Goal: Entertainment & Leisure: Consume media (video, audio)

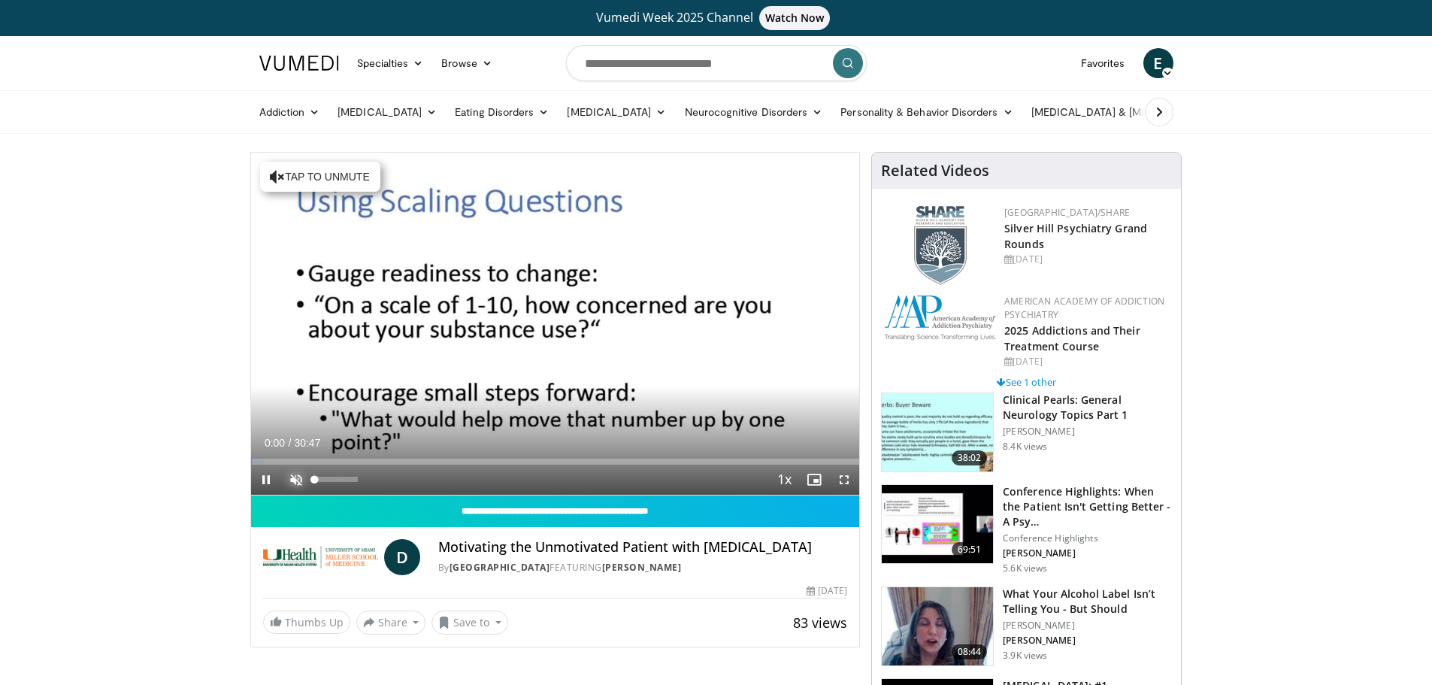
click at [292, 471] on span "Video Player" at bounding box center [296, 480] width 30 height 30
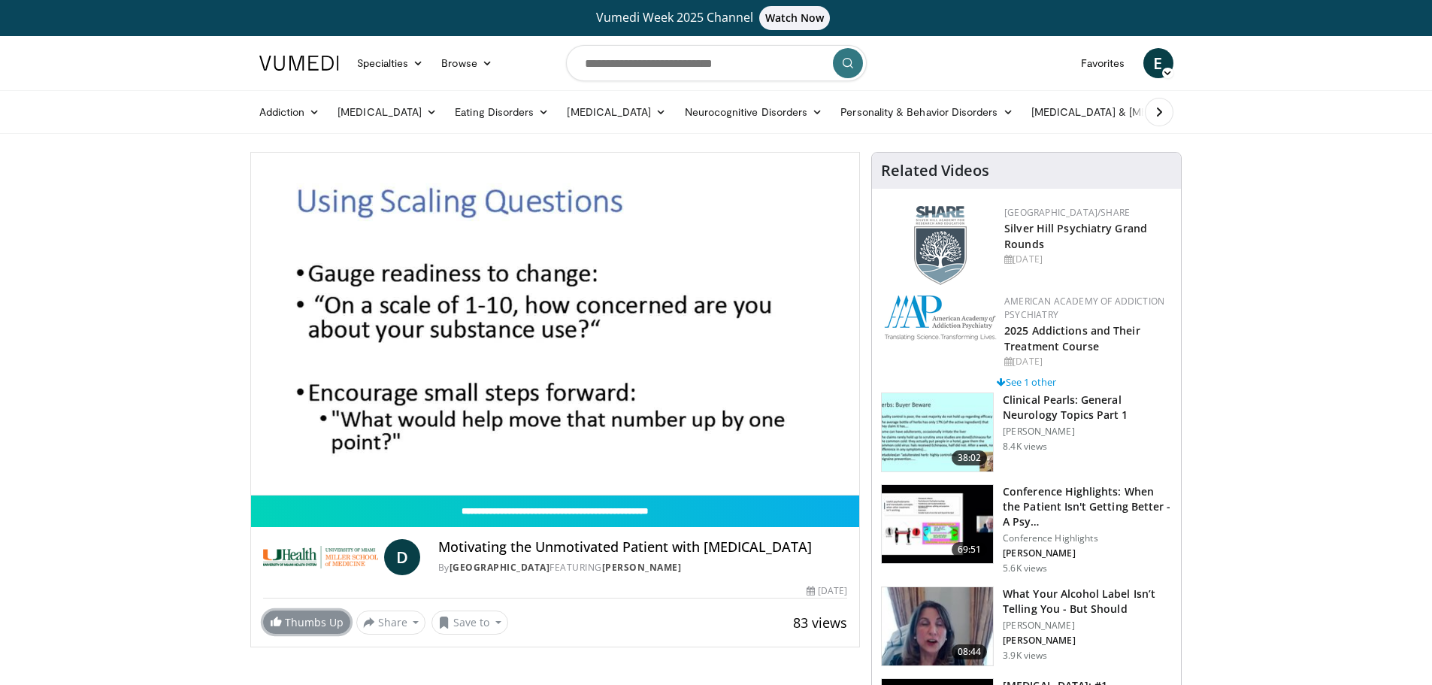
click at [271, 627] on span at bounding box center [276, 621] width 12 height 12
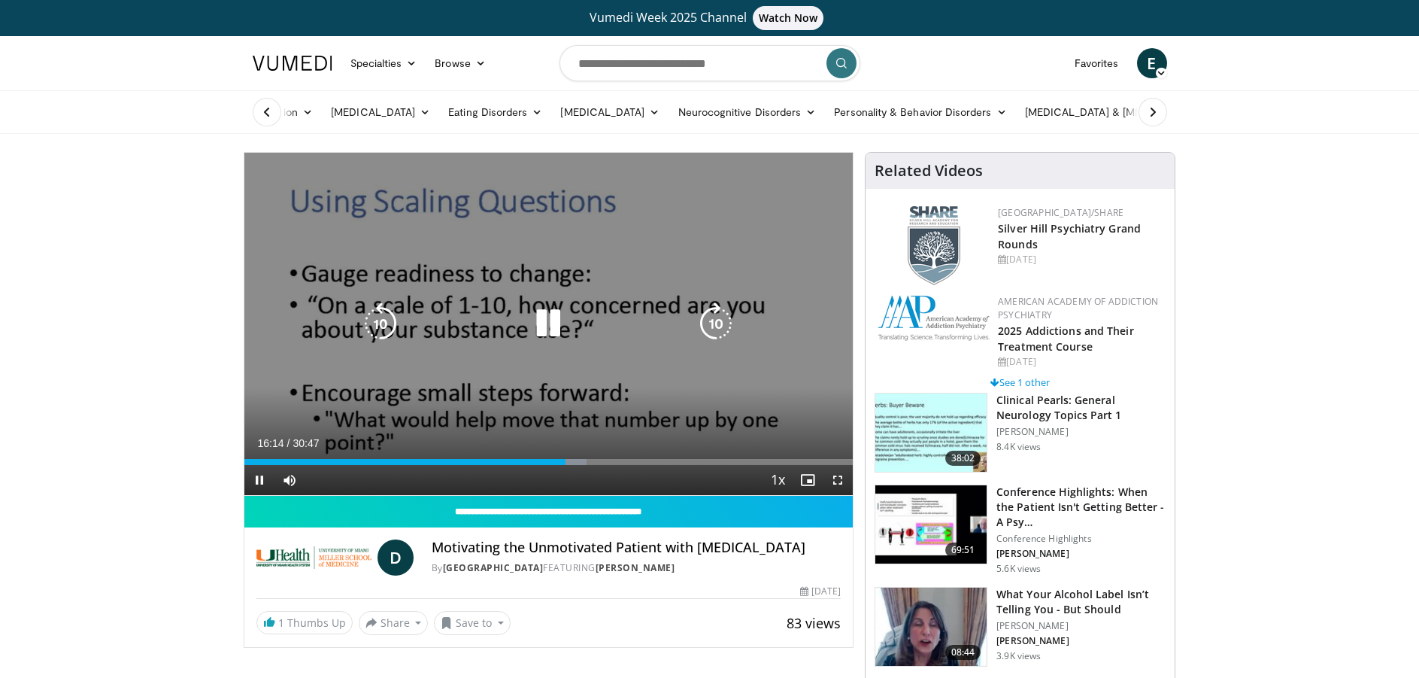
click at [553, 314] on icon "Video Player" at bounding box center [548, 323] width 42 height 42
click at [553, 319] on icon "Video Player" at bounding box center [548, 323] width 42 height 42
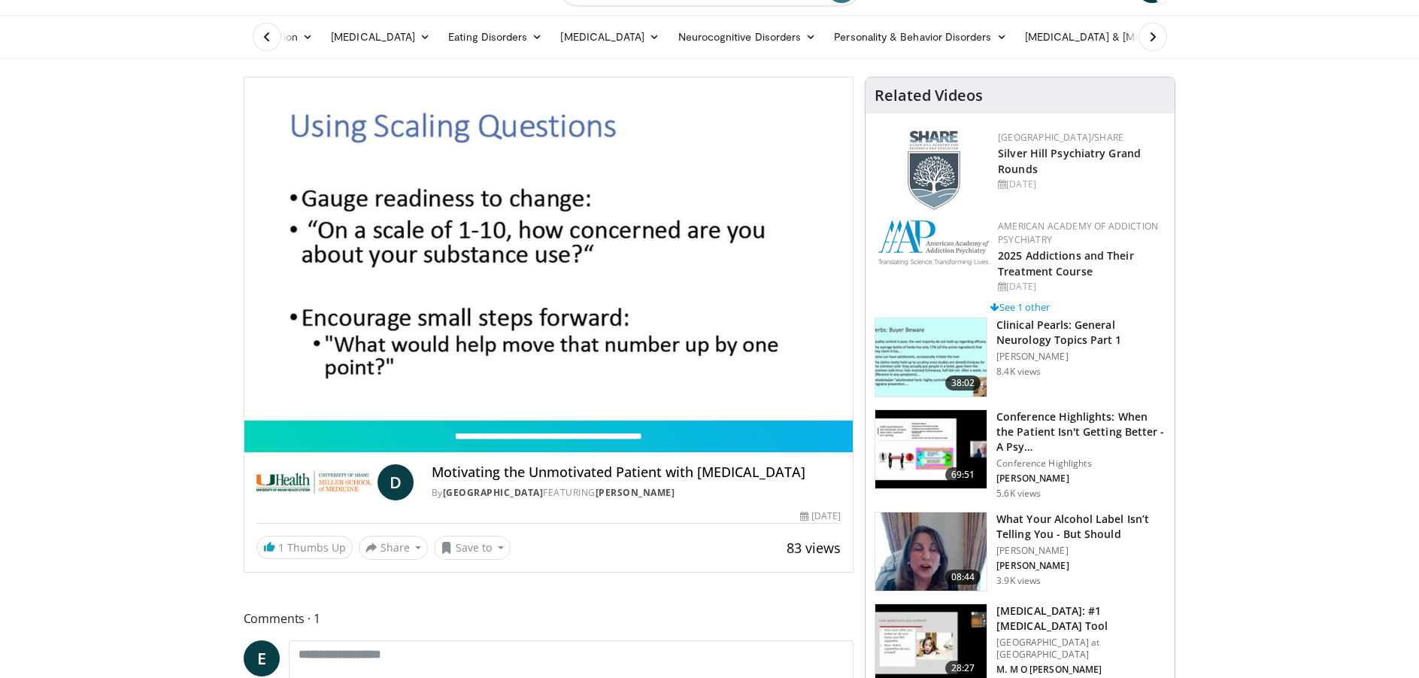
scroll to position [150, 0]
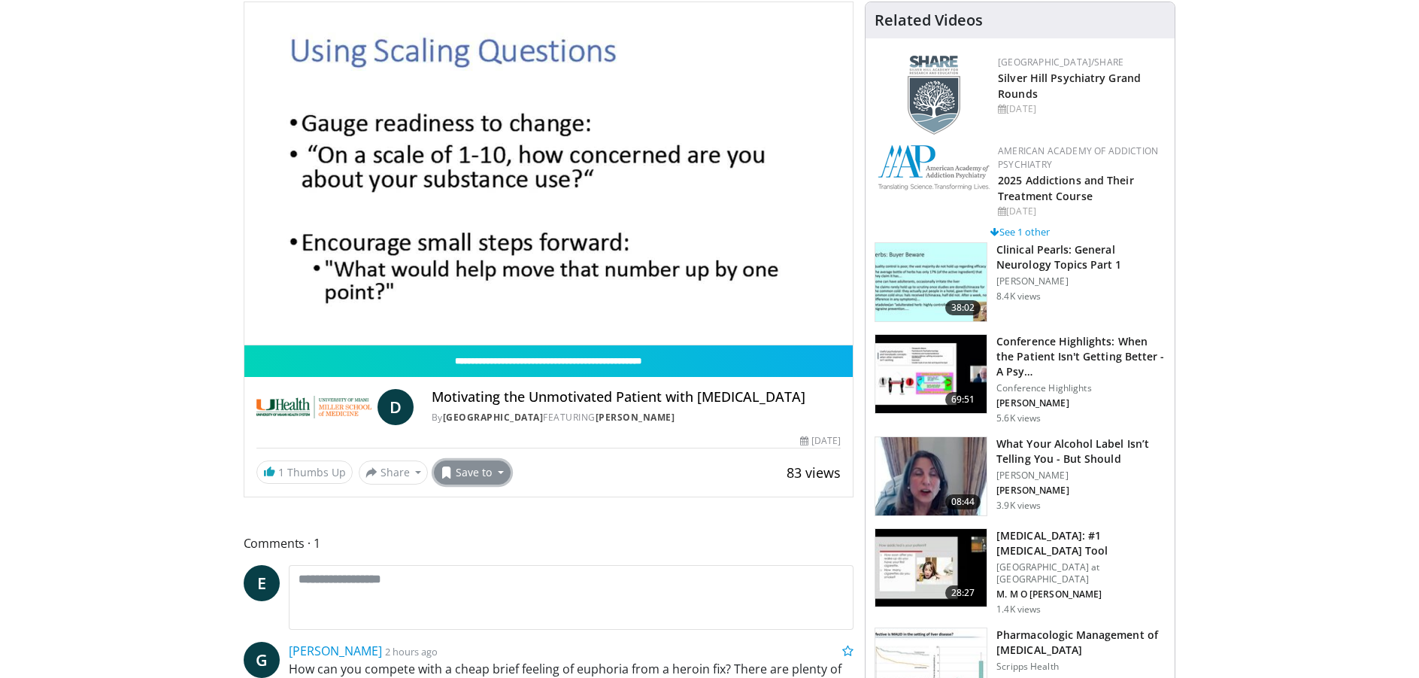
click at [507, 484] on button "Save to" at bounding box center [472, 472] width 77 height 24
click at [511, 513] on span "Add to Favorites" at bounding box center [499, 504] width 92 height 17
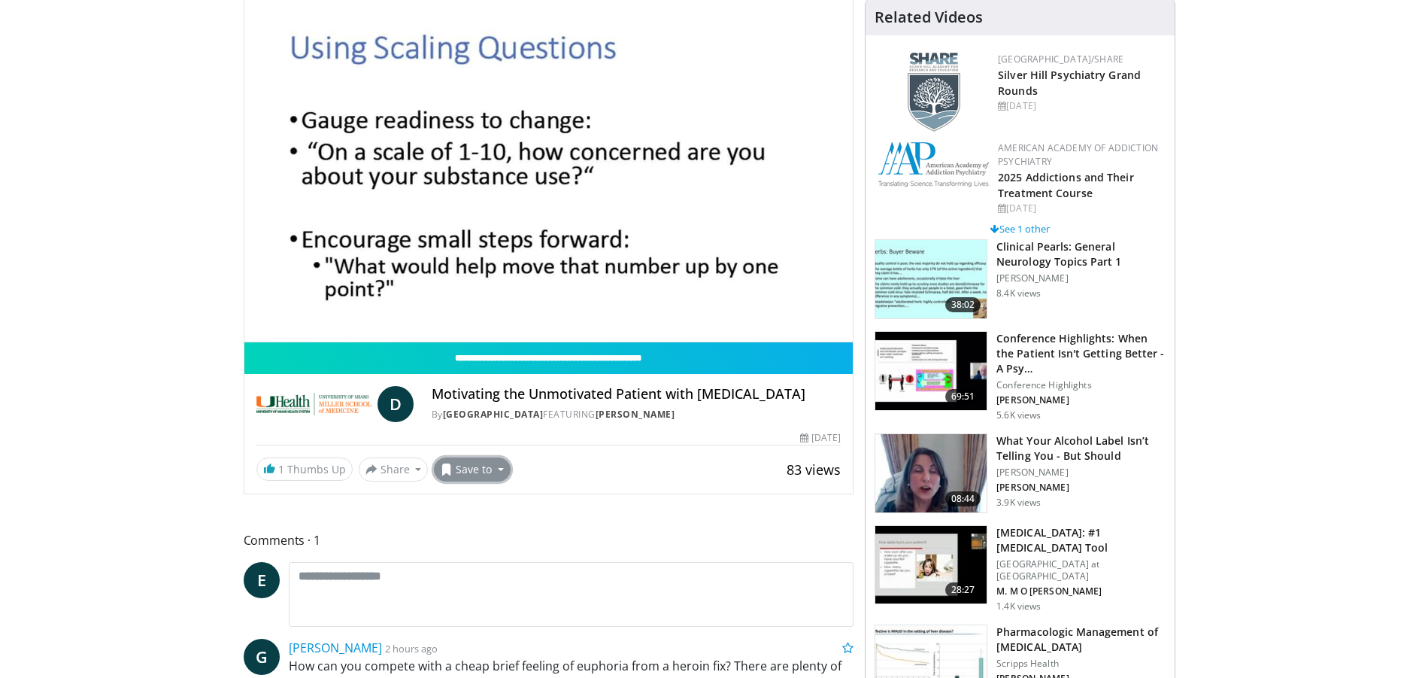
click at [484, 481] on button "Save to" at bounding box center [472, 469] width 77 height 24
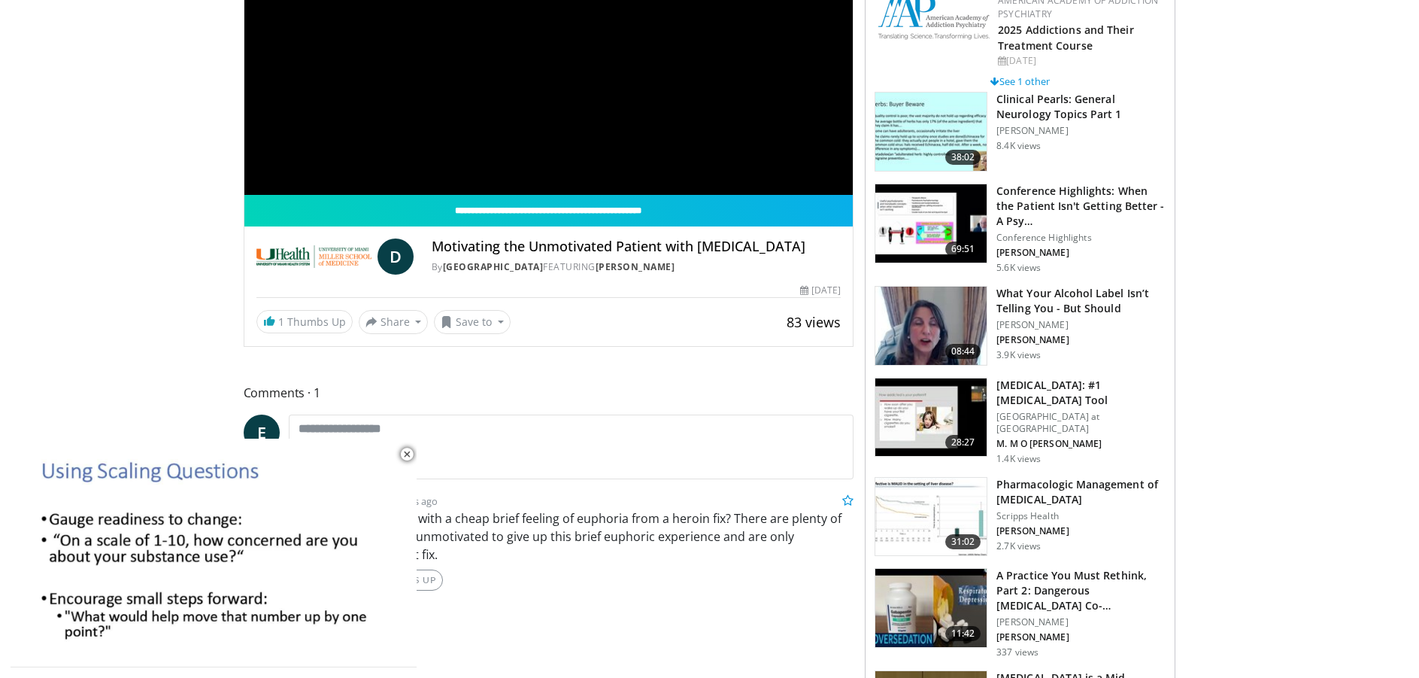
scroll to position [376, 0]
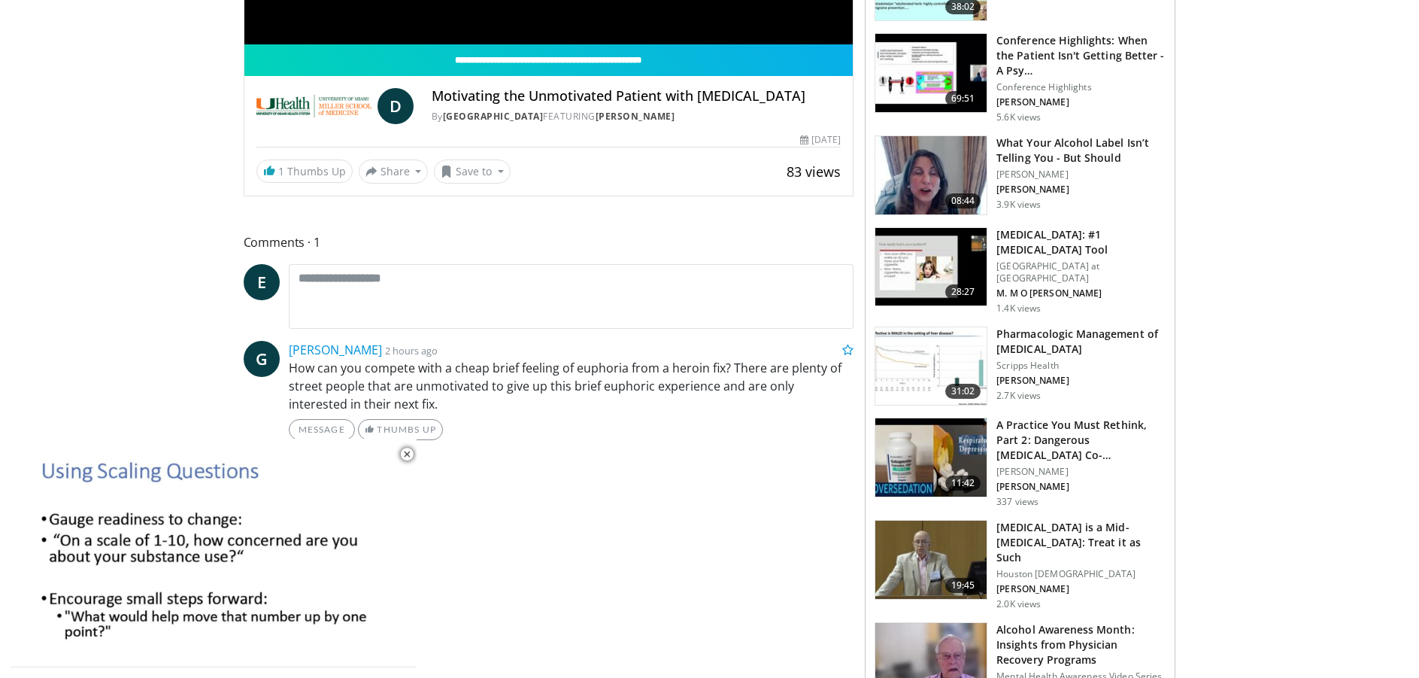
scroll to position [150, 0]
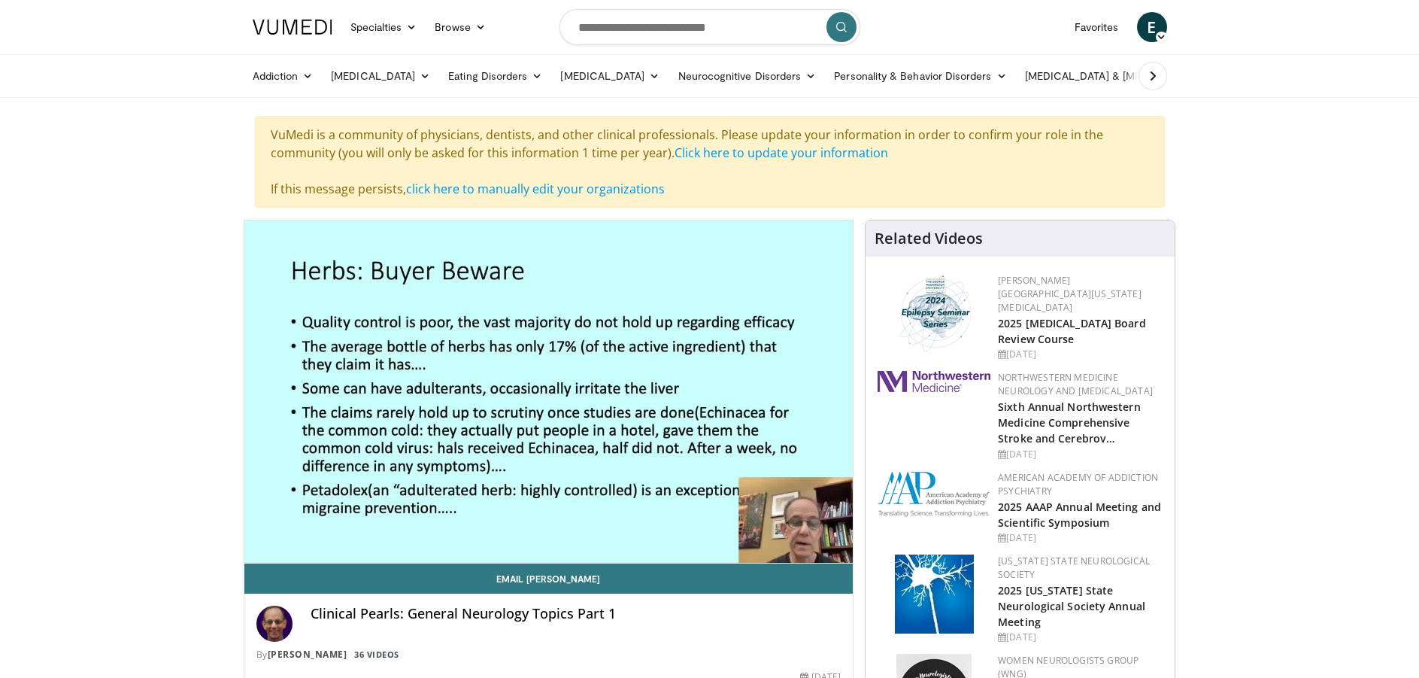
scroll to position [75, 0]
